Goal: Navigation & Orientation: Go to known website

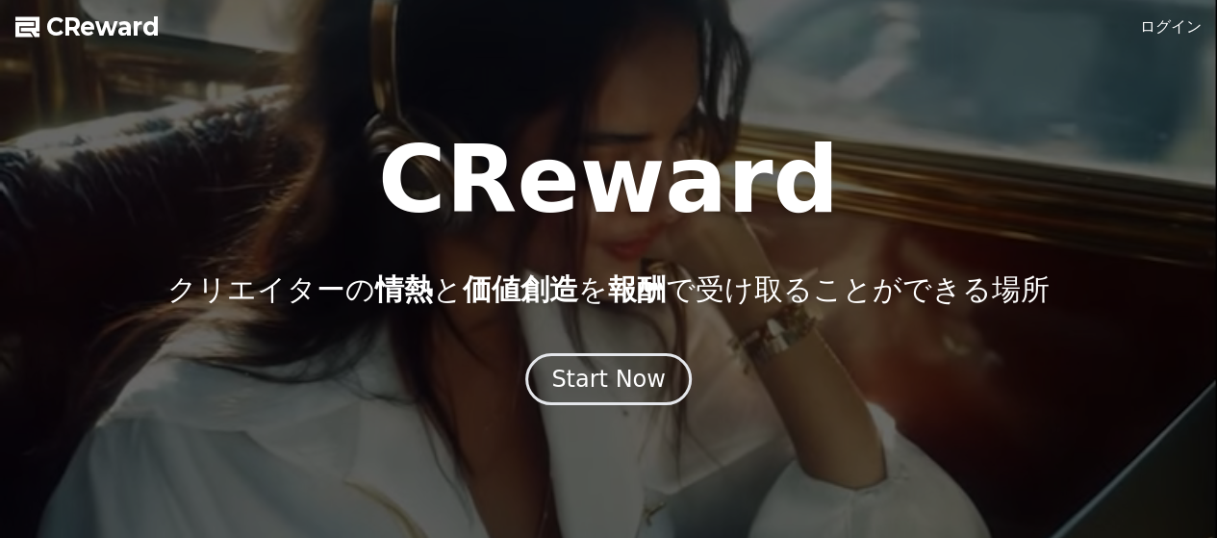
click at [598, 380] on div "Start Now" at bounding box center [608, 379] width 114 height 31
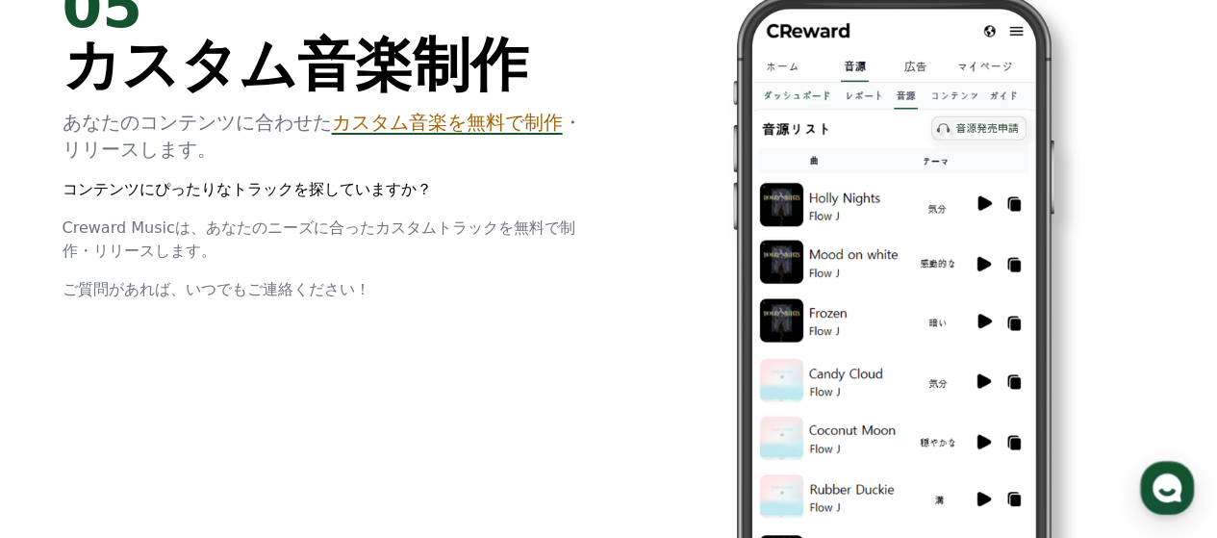
scroll to position [4232, 0]
